Goal: Task Accomplishment & Management: Complete application form

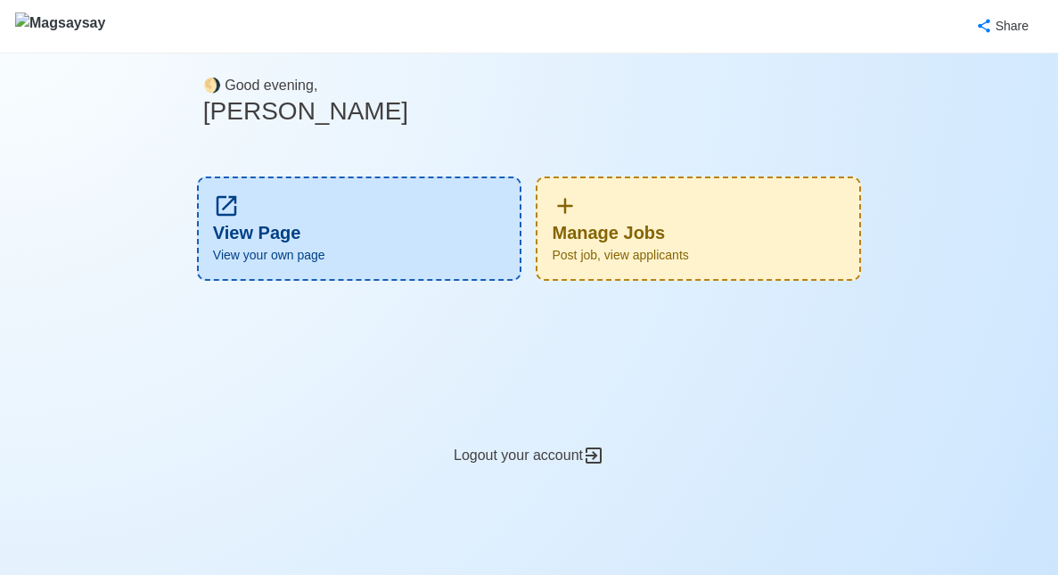
click at [693, 225] on div "Manage Jobs Post job, view applicants" at bounding box center [698, 228] width 325 height 104
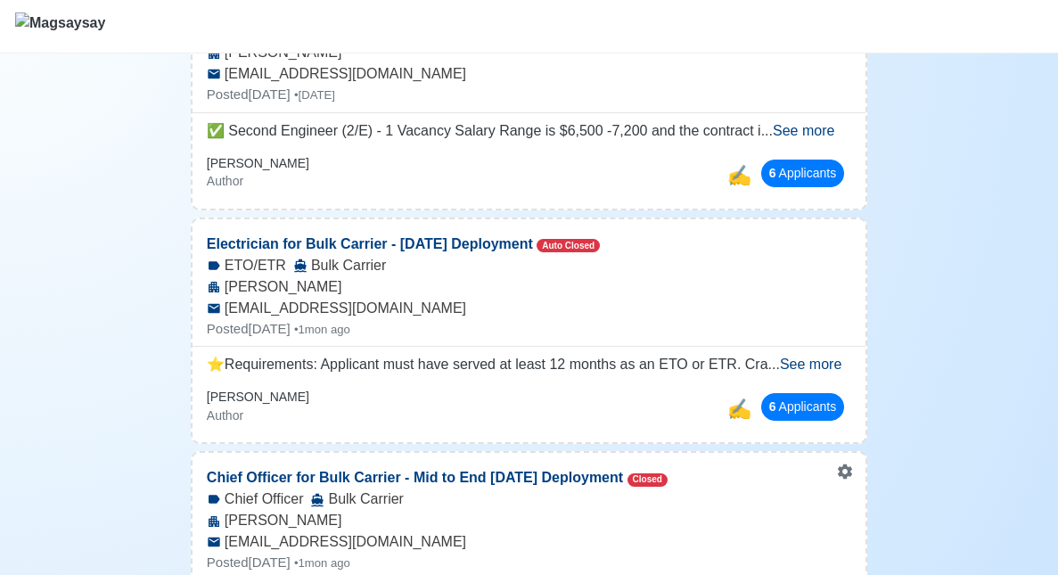
scroll to position [553, 0]
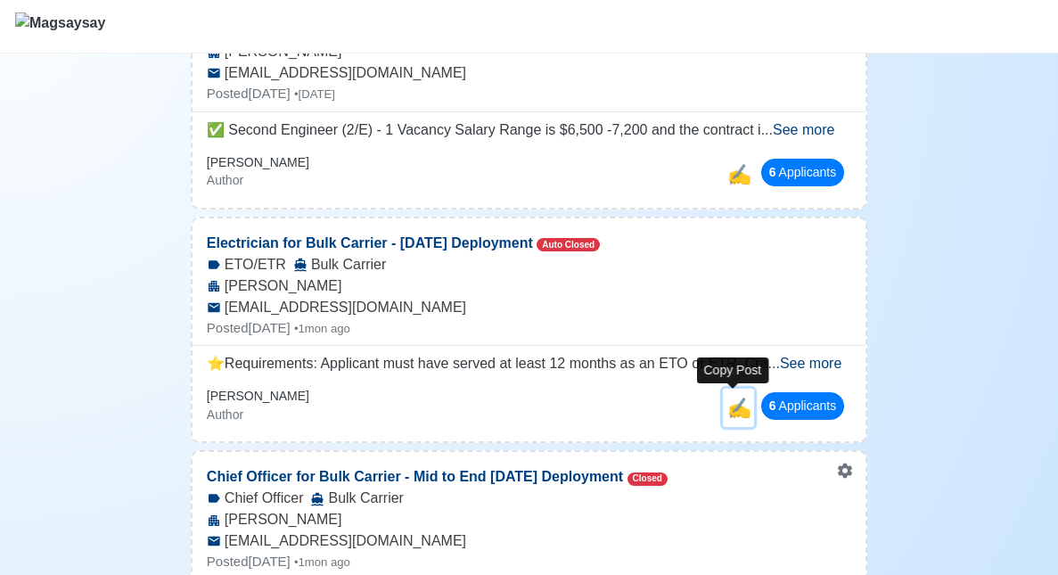
click at [733, 406] on span "✍️" at bounding box center [739, 408] width 24 height 22
select select "ETO/ETR"
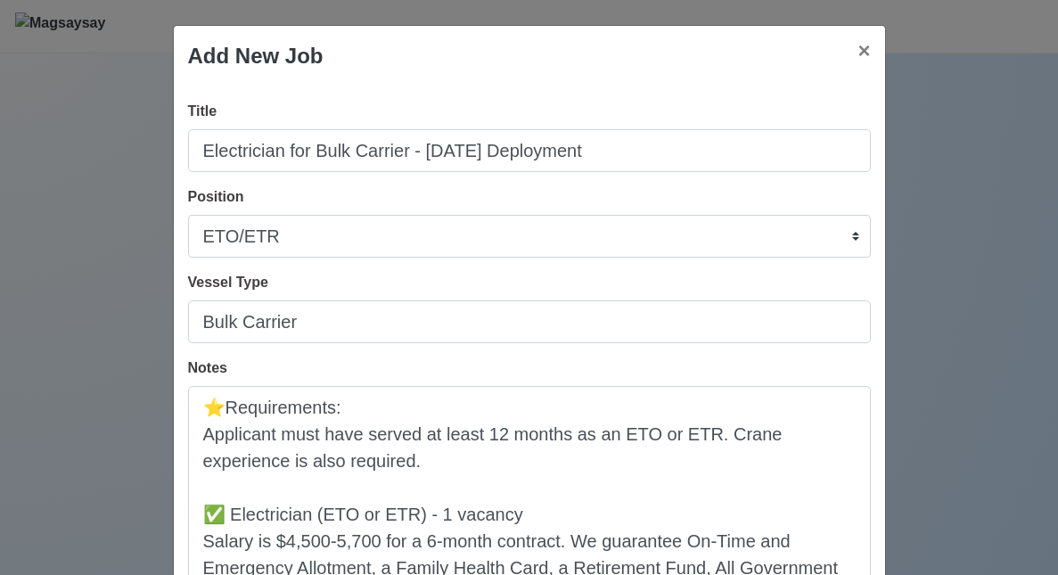
scroll to position [0, 0]
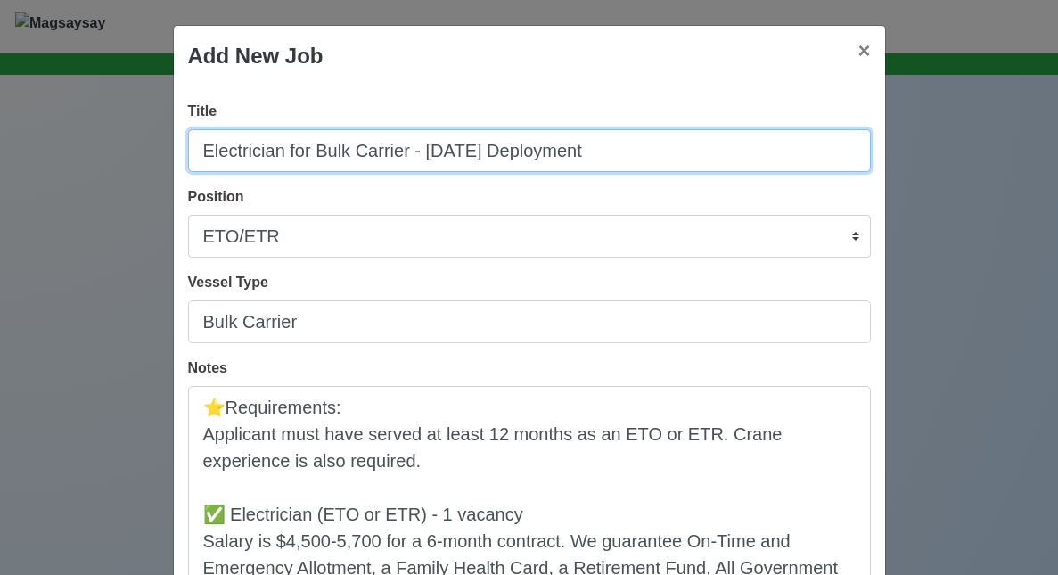
drag, startPoint x: 287, startPoint y: 152, endPoint x: 85, endPoint y: 158, distance: 202.4
click at [85, 158] on div "Add New Job × Close Title Electrician for Bulk Carrier - August 2025 Deployment…" at bounding box center [529, 287] width 1058 height 575
drag, startPoint x: 600, startPoint y: 145, endPoint x: 374, endPoint y: 142, distance: 225.5
click at [374, 142] on input "ETO for Bulk Carrier - August 2025 Deployment" at bounding box center [529, 150] width 683 height 43
type input "ETO for Bulk Carrier - URGENT Deployment"
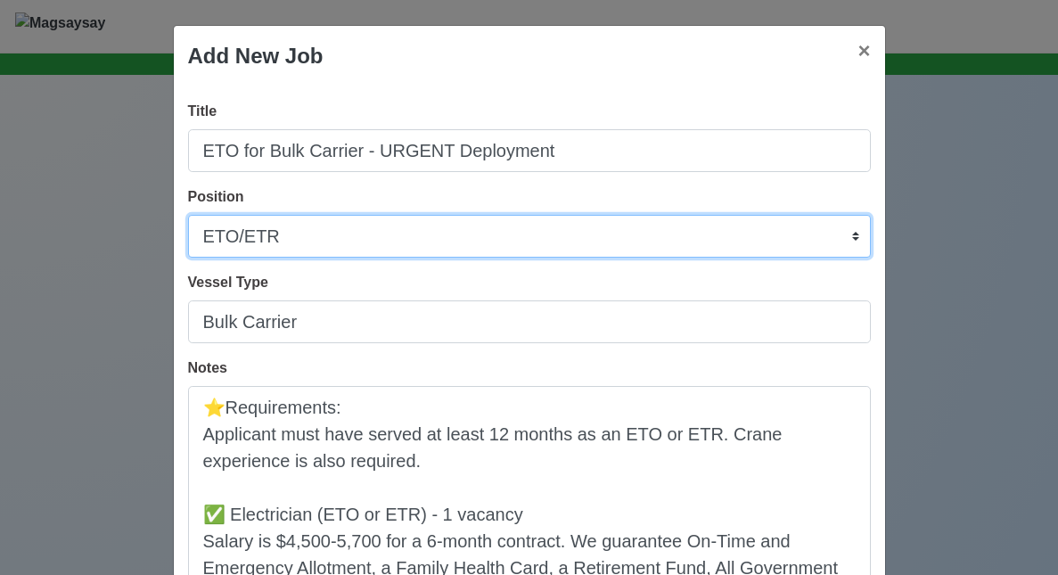
click at [347, 229] on select "Master Chief Officer 2nd Officer 3rd Officer Junior Officer Chief Engineer 2nd …" at bounding box center [529, 236] width 683 height 43
select select "Electrician"
click at [188, 215] on select "Master Chief Officer 2nd Officer 3rd Officer Junior Officer Chief Engineer 2nd …" at bounding box center [529, 236] width 683 height 43
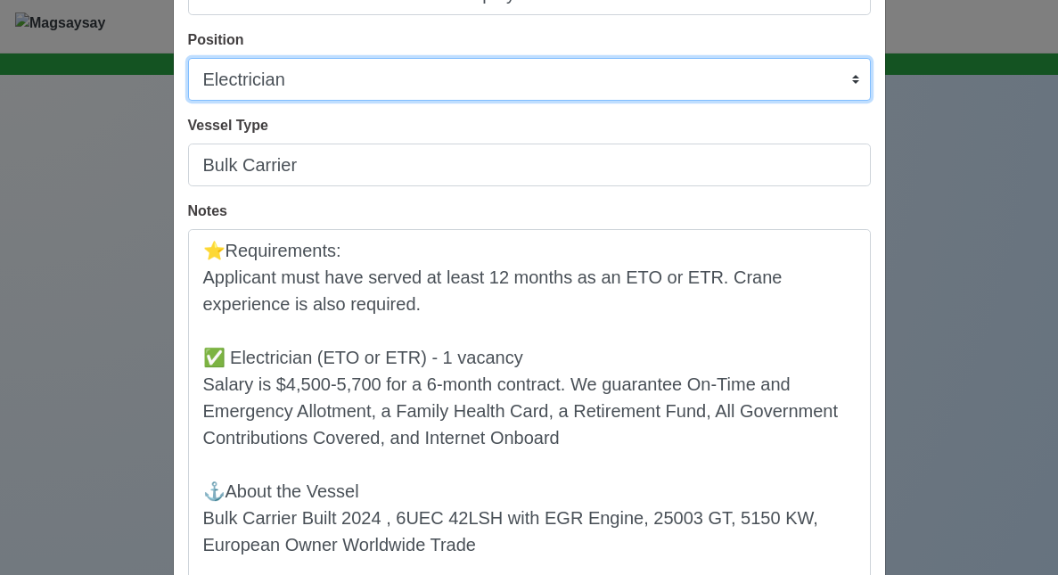
scroll to position [162, 0]
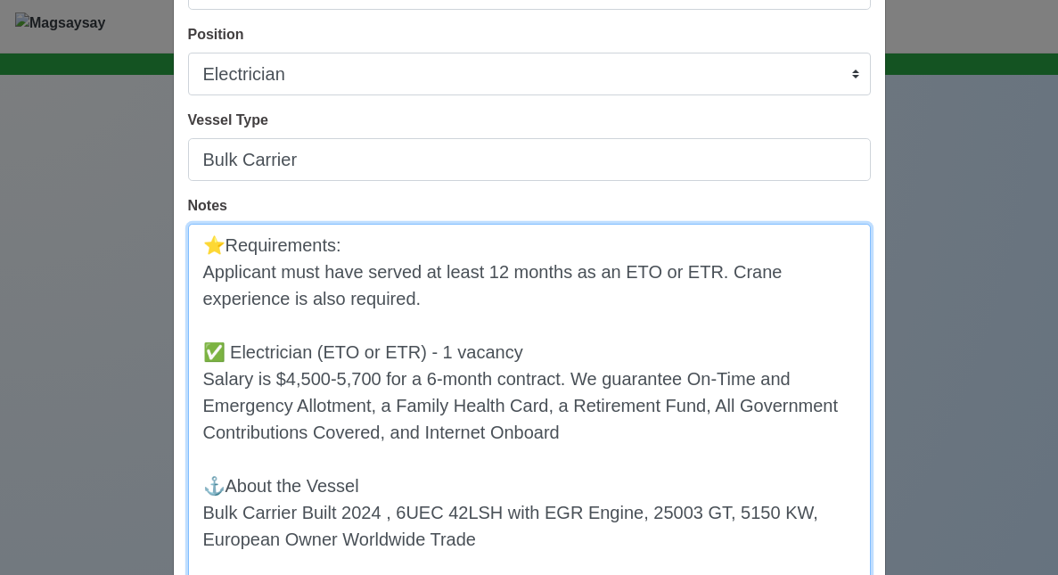
drag, startPoint x: 356, startPoint y: 316, endPoint x: 190, endPoint y: 276, distance: 170.5
click at [190, 276] on textarea "⭐️Requirements: Applicant must have served at least 12 months as an ETO or ETR.…" at bounding box center [529, 512] width 683 height 576
paste textarea "at least 12 months of rank experience as ETO, as well as experience working wit…"
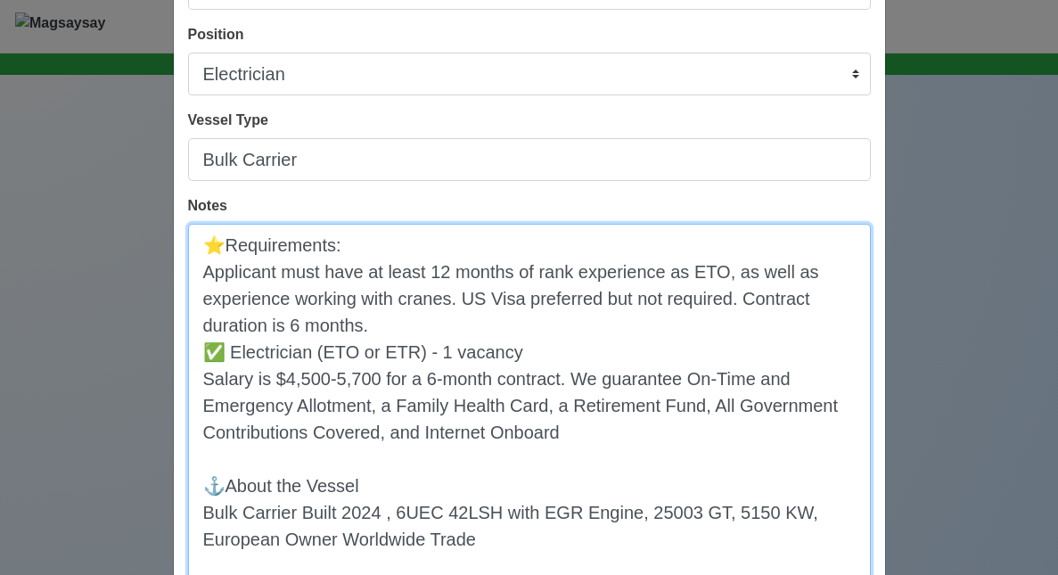
click at [444, 318] on textarea "⭐️Requirements: Applicant must have at least 12 months of rank experience as ET…" at bounding box center [529, 512] width 683 height 576
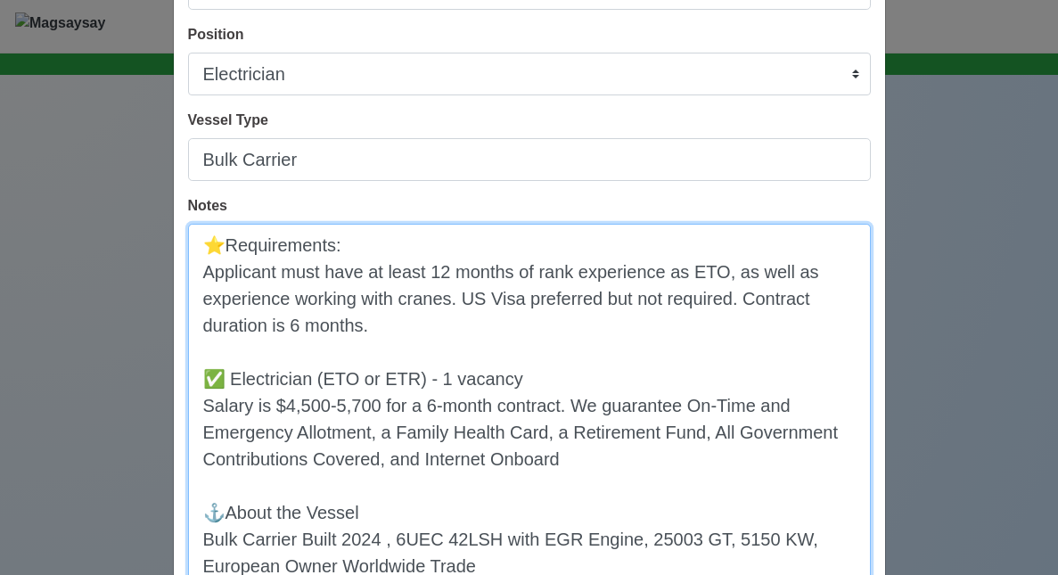
click at [405, 386] on textarea "⭐️Requirements: Applicant must have at least 12 months of rank experience as ET…" at bounding box center [529, 525] width 683 height 602
click at [295, 404] on textarea "⭐️Requirements: Applicant must have at least 12 months of rank experience as ET…" at bounding box center [529, 525] width 683 height 602
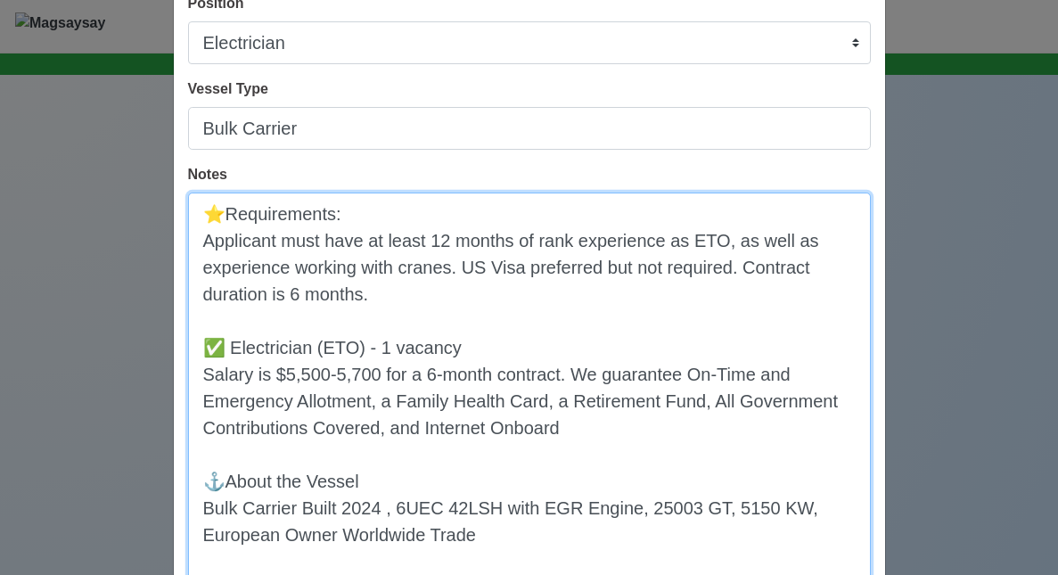
scroll to position [223, 0]
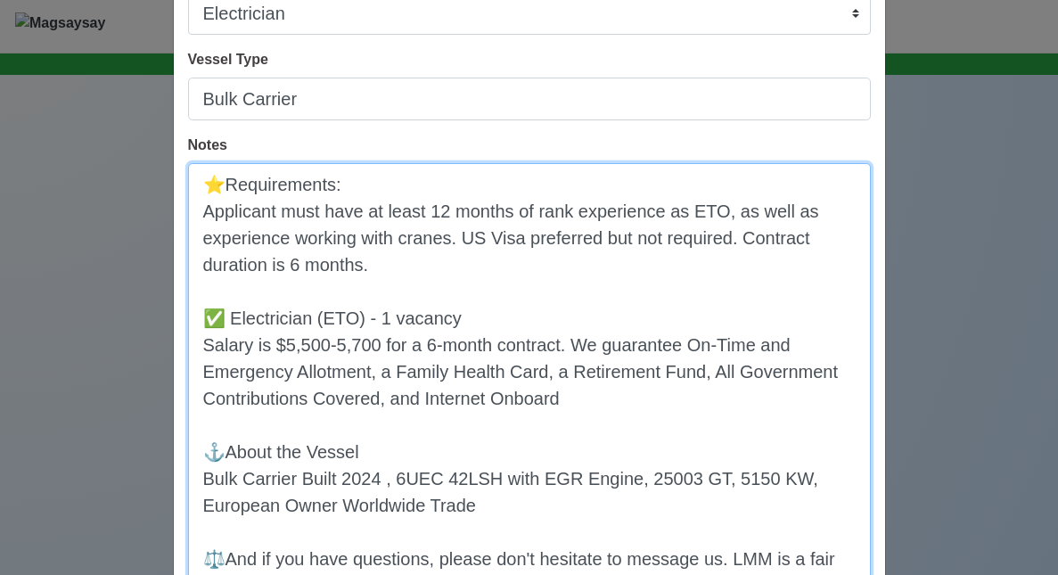
drag, startPoint x: 697, startPoint y: 371, endPoint x: 561, endPoint y: 368, distance: 135.5
click at [561, 368] on textarea "⭐️Requirements: Applicant must have at least 12 months of rank experience as ET…" at bounding box center [529, 464] width 683 height 602
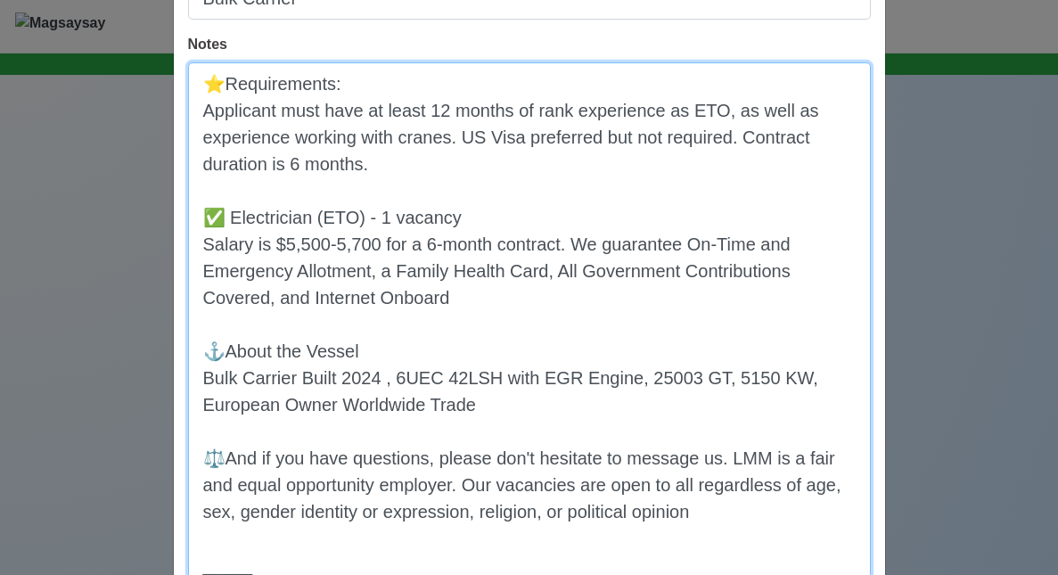
scroll to position [348, 0]
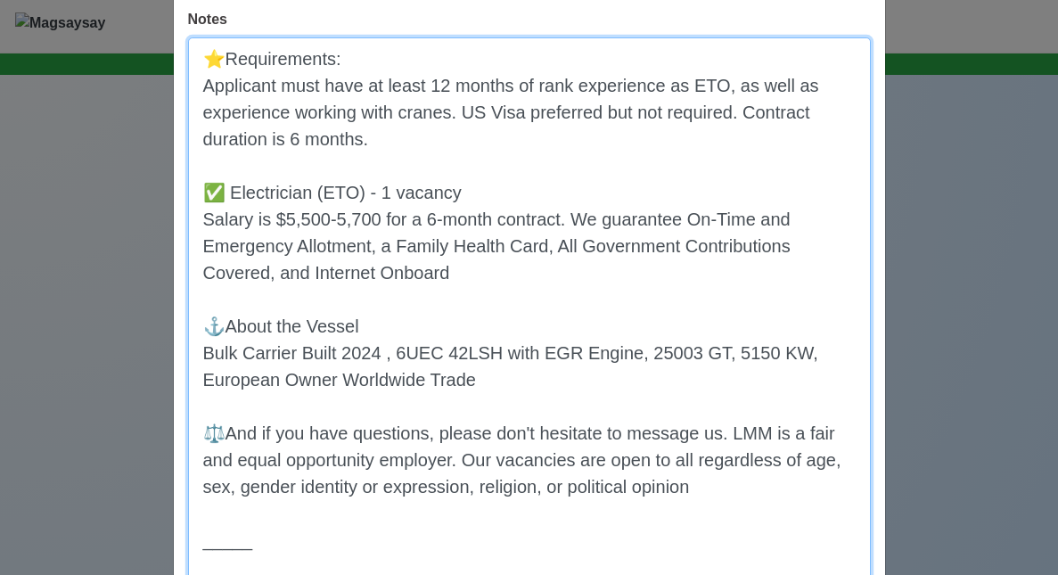
drag, startPoint x: 469, startPoint y: 374, endPoint x: 205, endPoint y: 351, distance: 264.8
click at [205, 351] on textarea "⭐️Requirements: Applicant must have at least 12 months of rank experience as ET…" at bounding box center [529, 338] width 683 height 602
paste textarea "11, B&W Man B&W 6S42MV (Mk6) Engine, 15861 GT & 5850, KW, European Owner,"
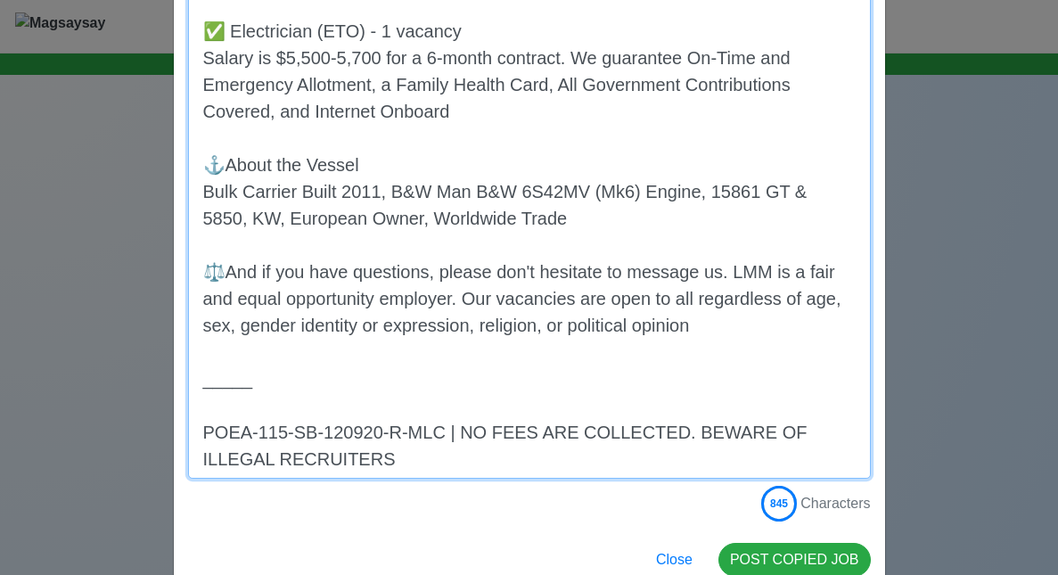
scroll to position [513, 0]
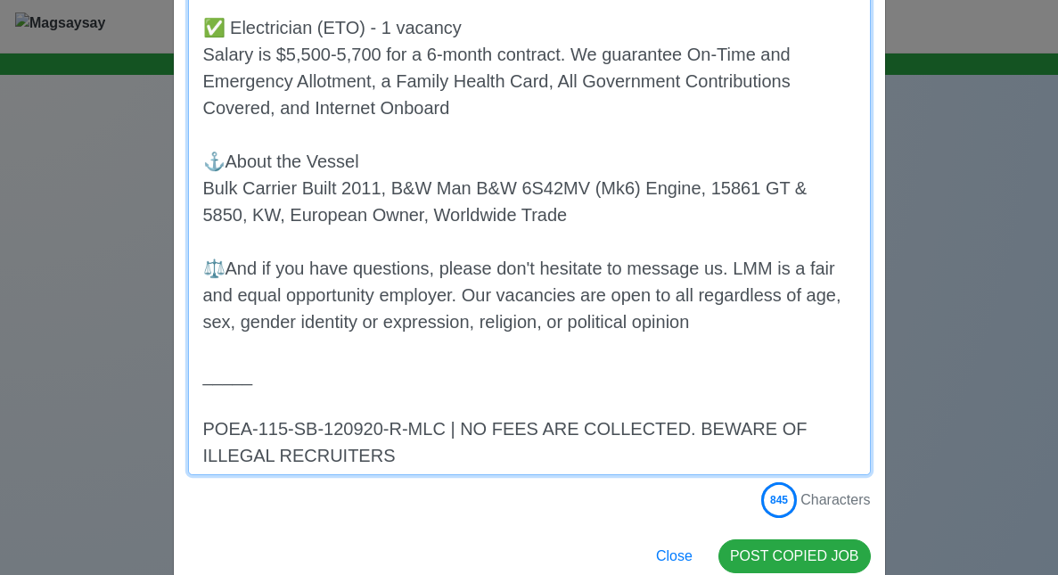
click at [283, 407] on textarea "⭐️Requirements: Applicant must have at least 12 months of rank experience as ET…" at bounding box center [529, 174] width 683 height 602
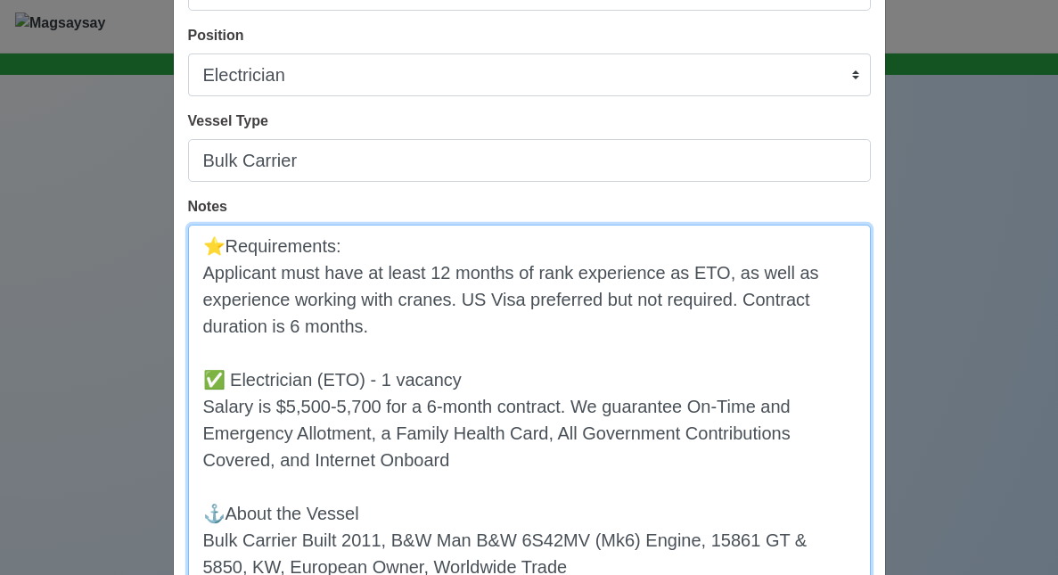
scroll to position [525, 0]
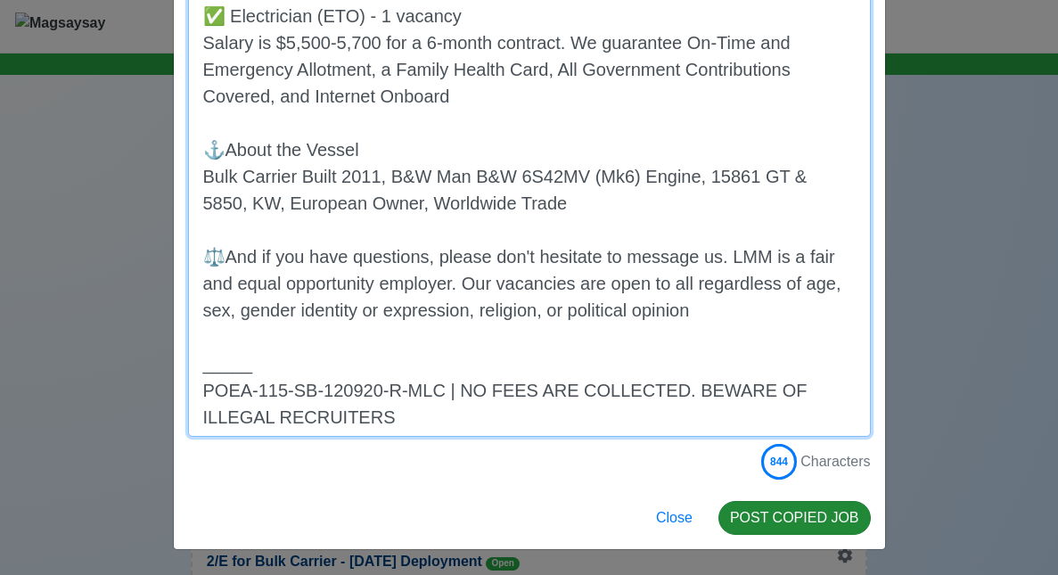
type textarea "⭐️Requirements: Applicant must have at least 12 months of rank experience as ET…"
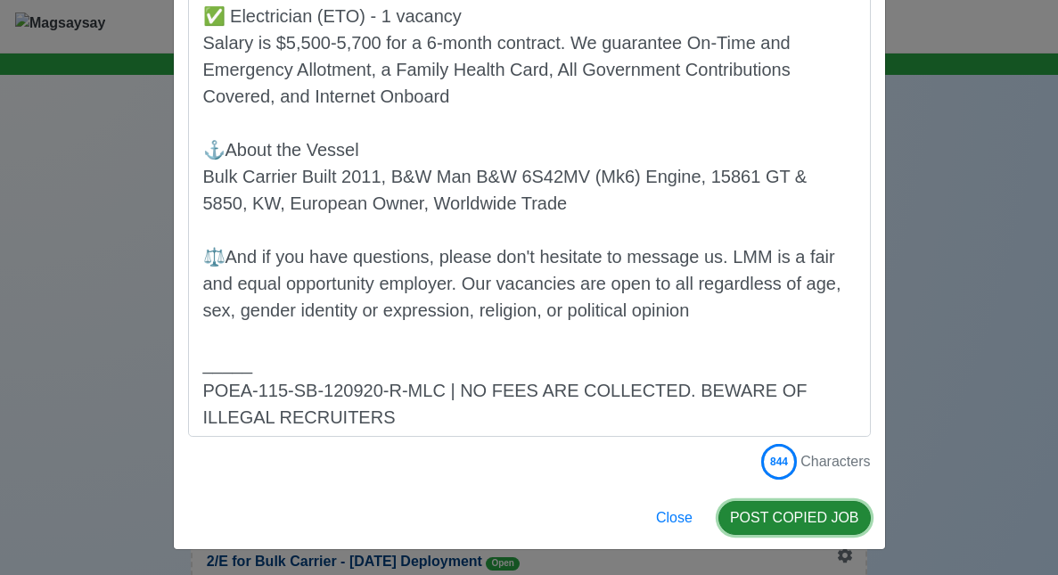
click at [785, 523] on button "POST COPIED JOB" at bounding box center [794, 518] width 152 height 34
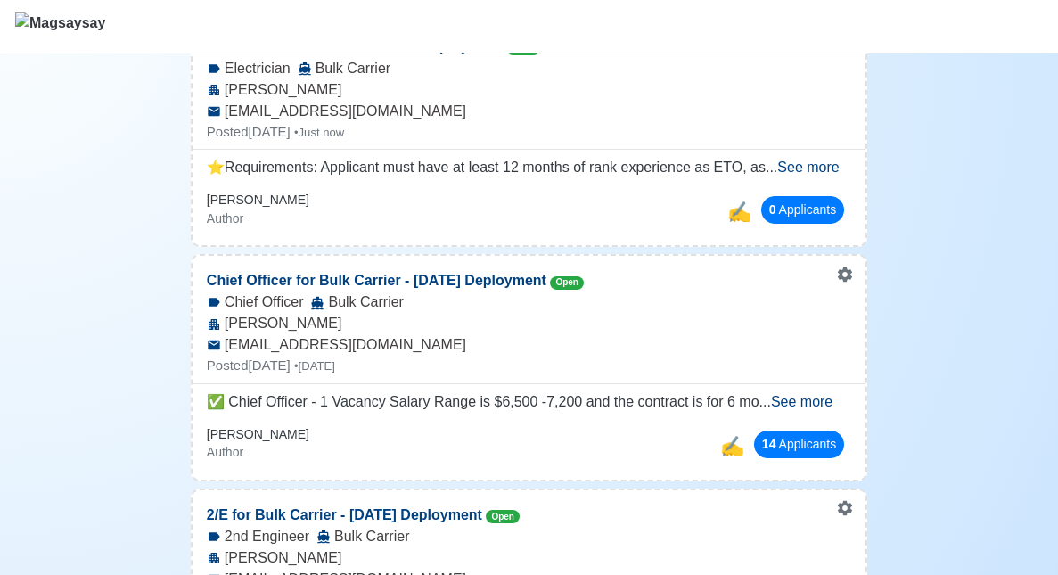
scroll to position [76, 0]
